Goal: Navigation & Orientation: Find specific page/section

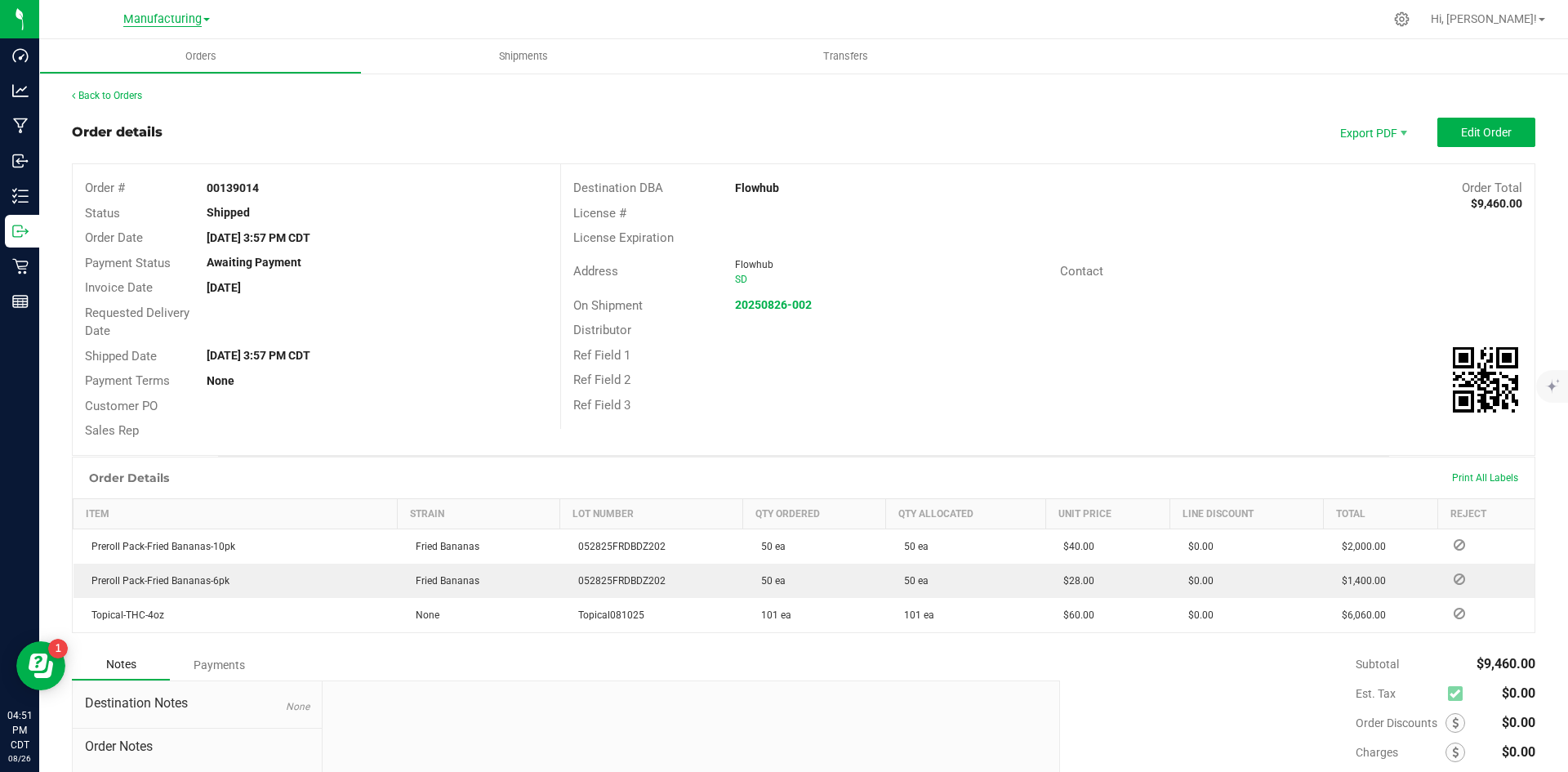
scroll to position [145, 0]
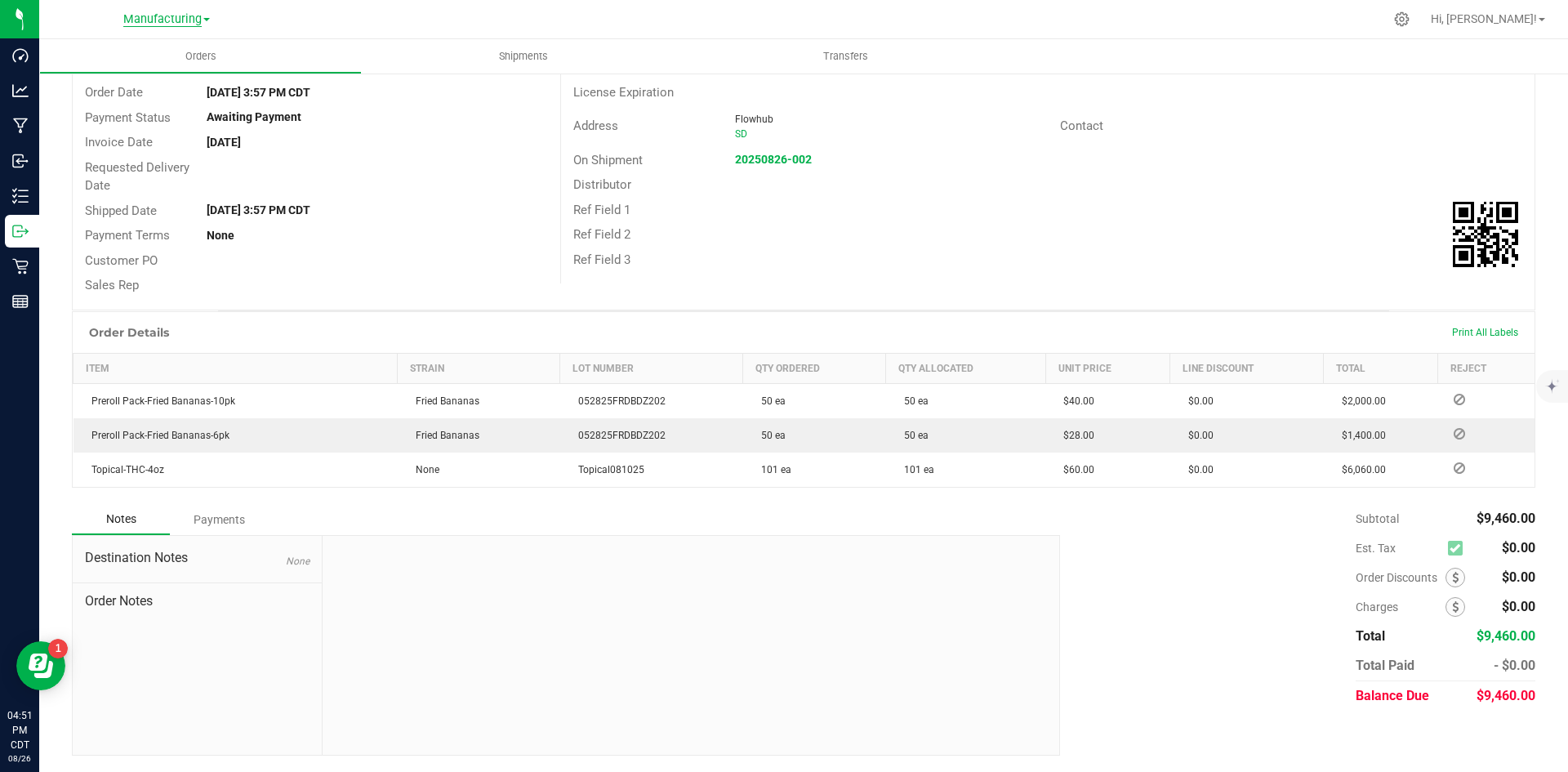
click at [146, 12] on span "Manufacturing" at bounding box center [162, 20] width 78 height 15
click at [128, 94] on link "Retail" at bounding box center [166, 100] width 239 height 22
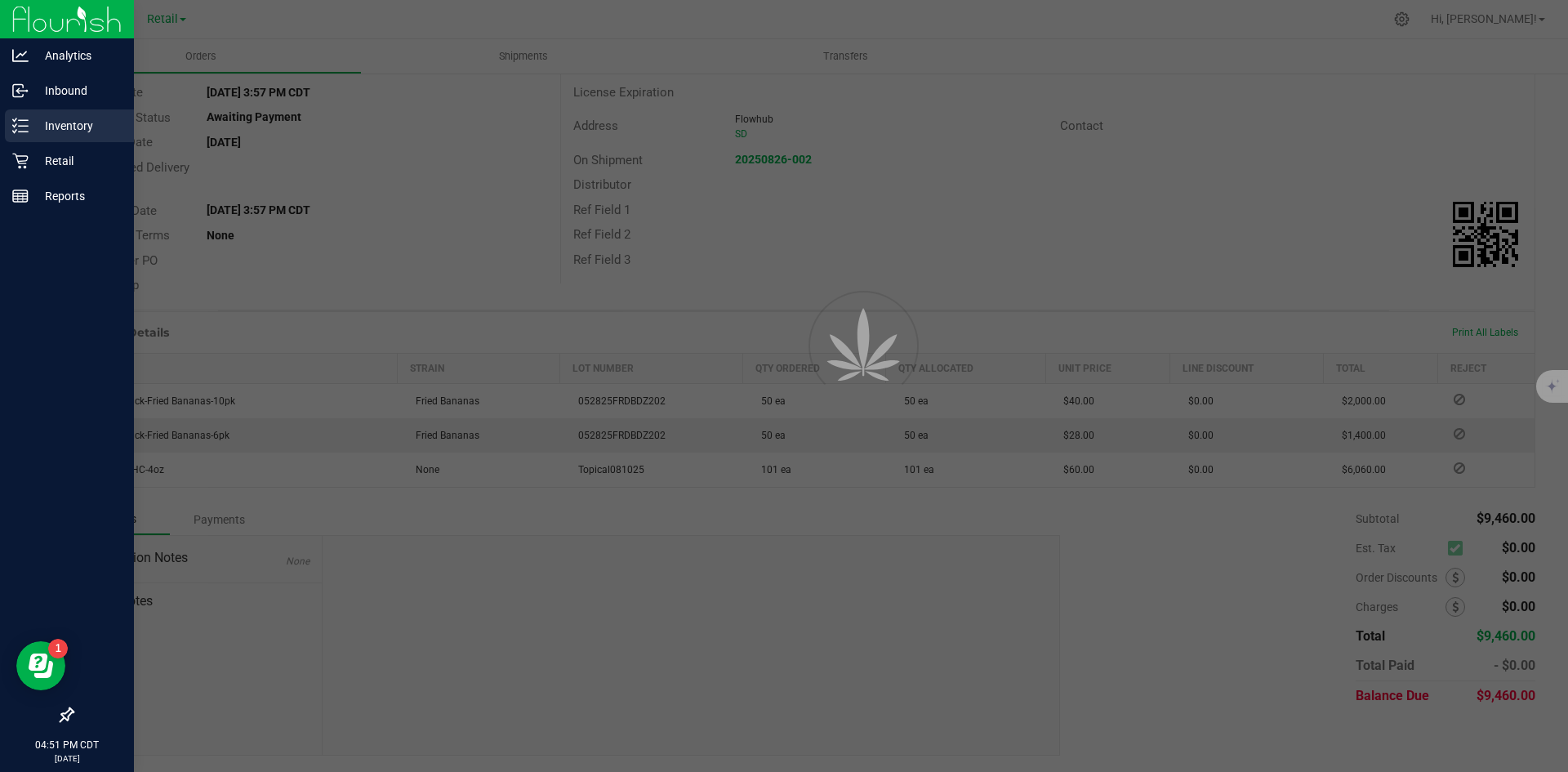
drag, startPoint x: 24, startPoint y: 134, endPoint x: 45, endPoint y: 127, distance: 22.1
click at [24, 132] on icon at bounding box center [20, 126] width 16 height 16
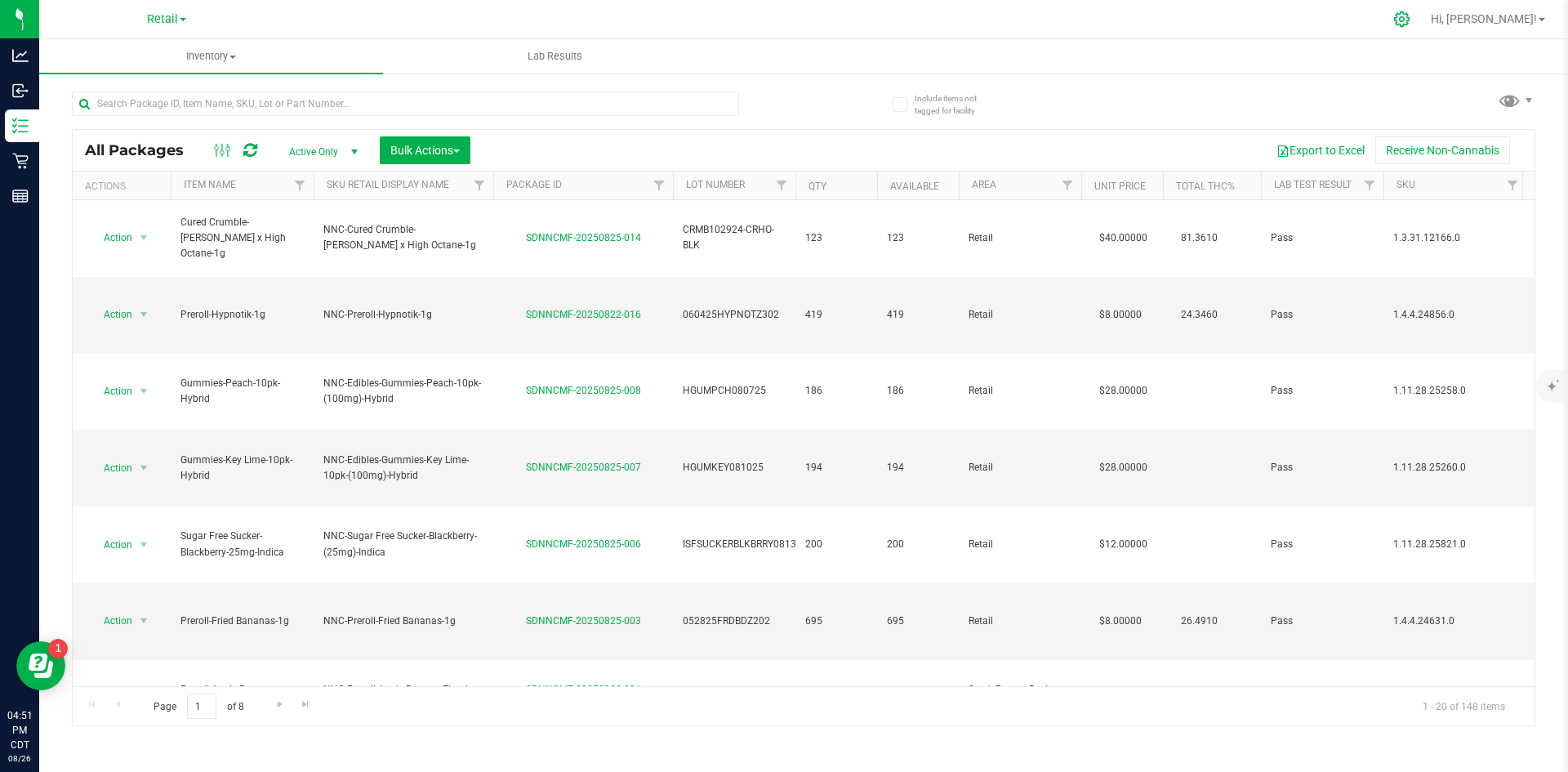
click at [1410, 18] on icon at bounding box center [1402, 19] width 17 height 17
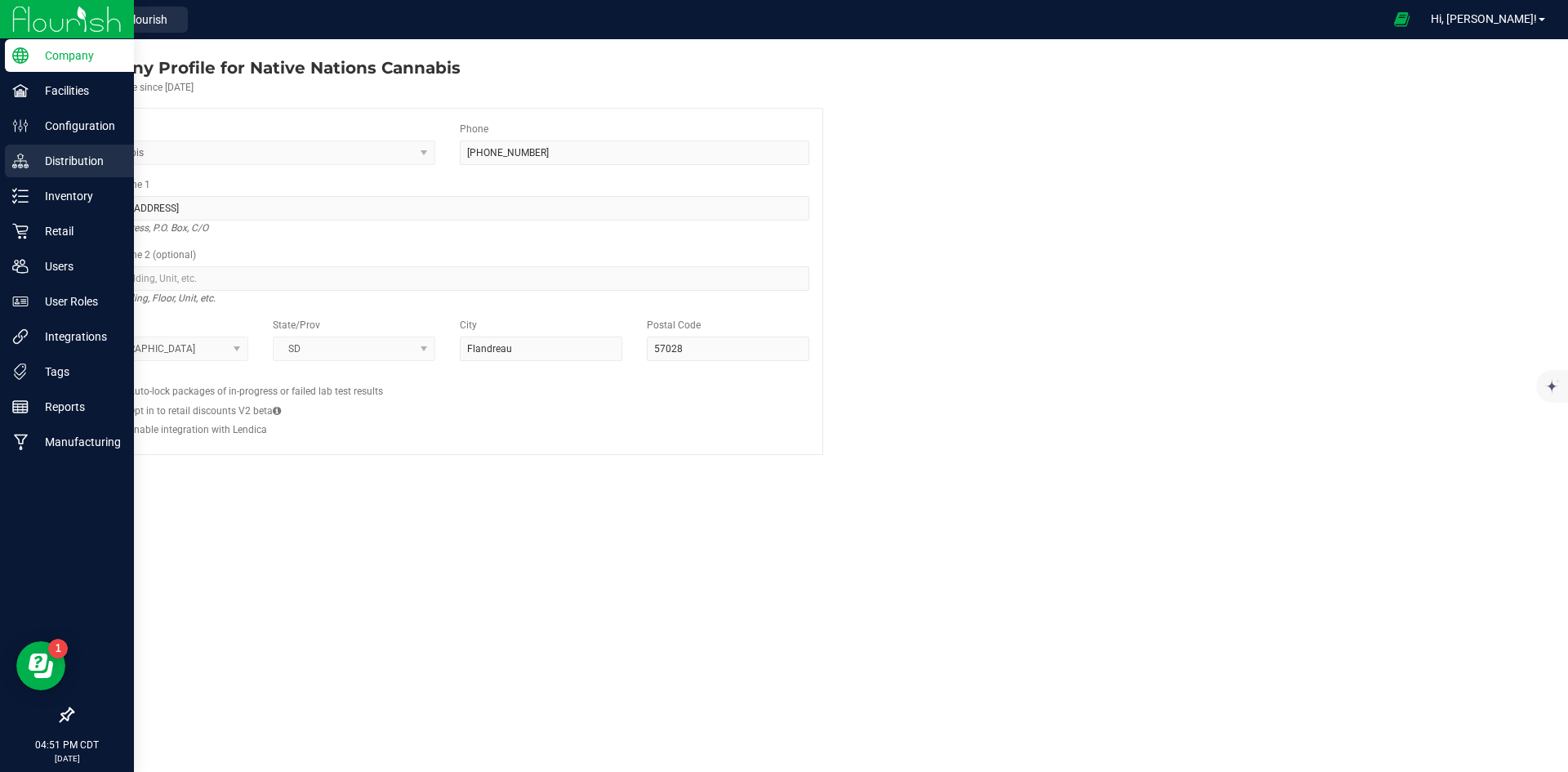
click at [64, 166] on p "Distribution" at bounding box center [77, 160] width 98 height 20
click at [57, 192] on p "Inventory" at bounding box center [77, 195] width 98 height 20
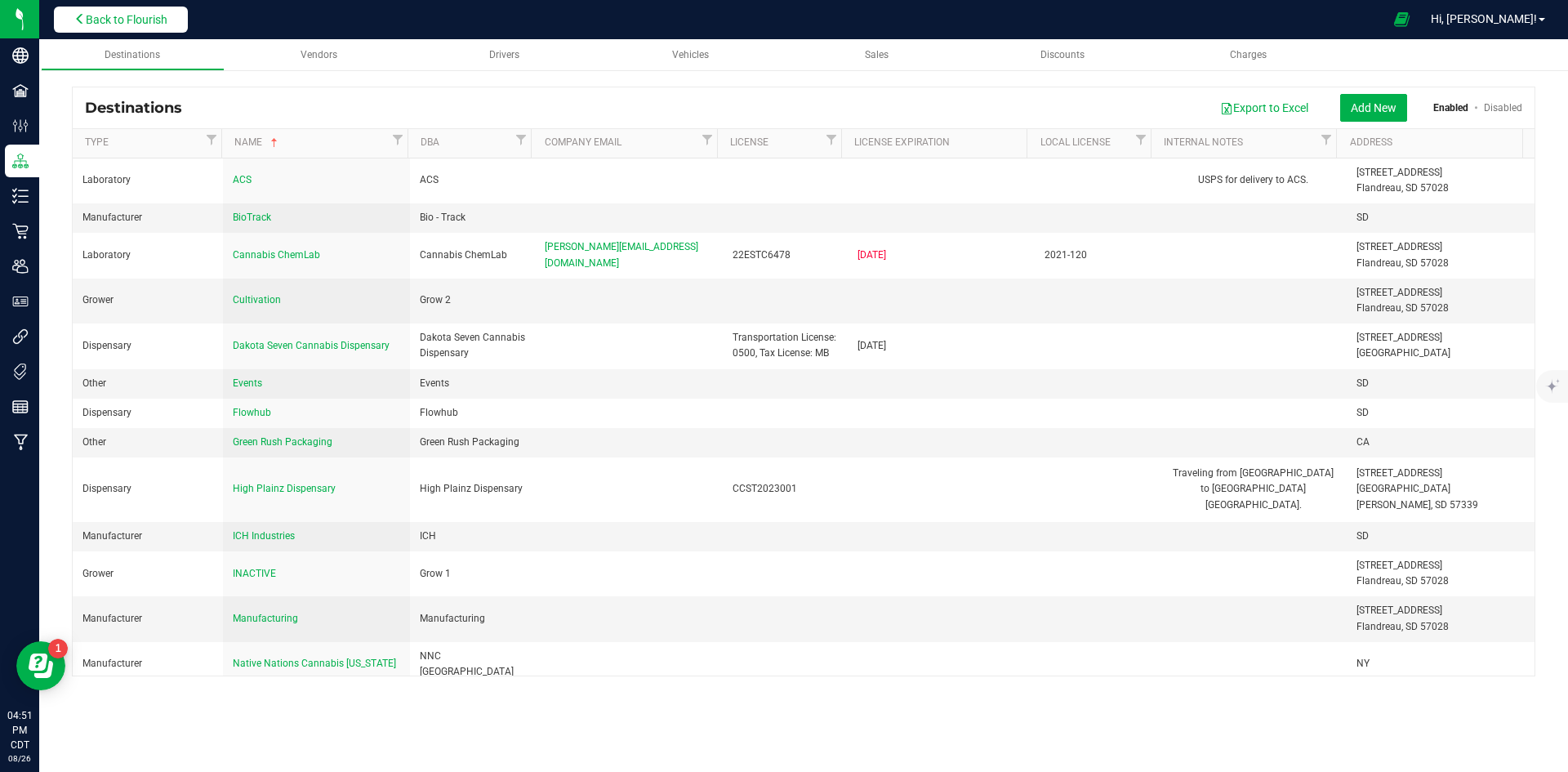
click at [160, 25] on span "Back to Flourish" at bounding box center [126, 20] width 82 height 13
